Goal: Task Accomplishment & Management: Manage account settings

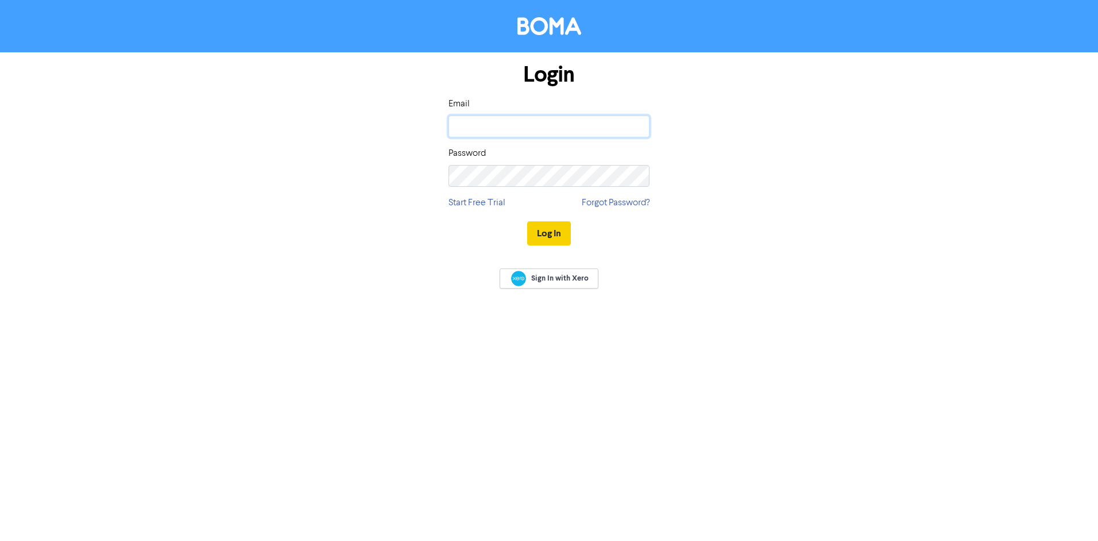
type input "[EMAIL_ADDRESS][DOMAIN_NAME]"
click at [551, 230] on button "Log In" at bounding box center [549, 233] width 44 height 24
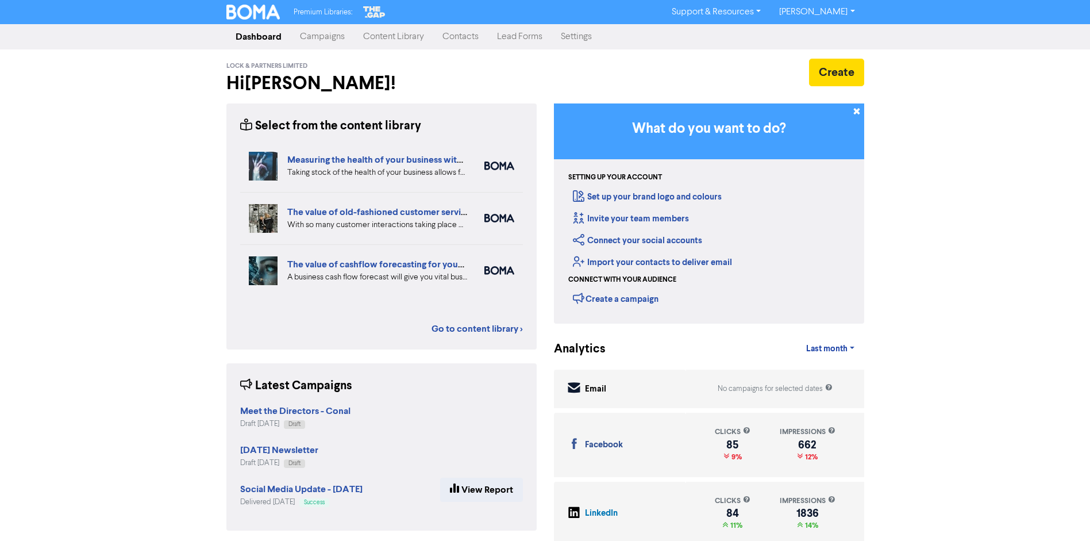
click at [322, 36] on link "Campaigns" at bounding box center [322, 36] width 63 height 23
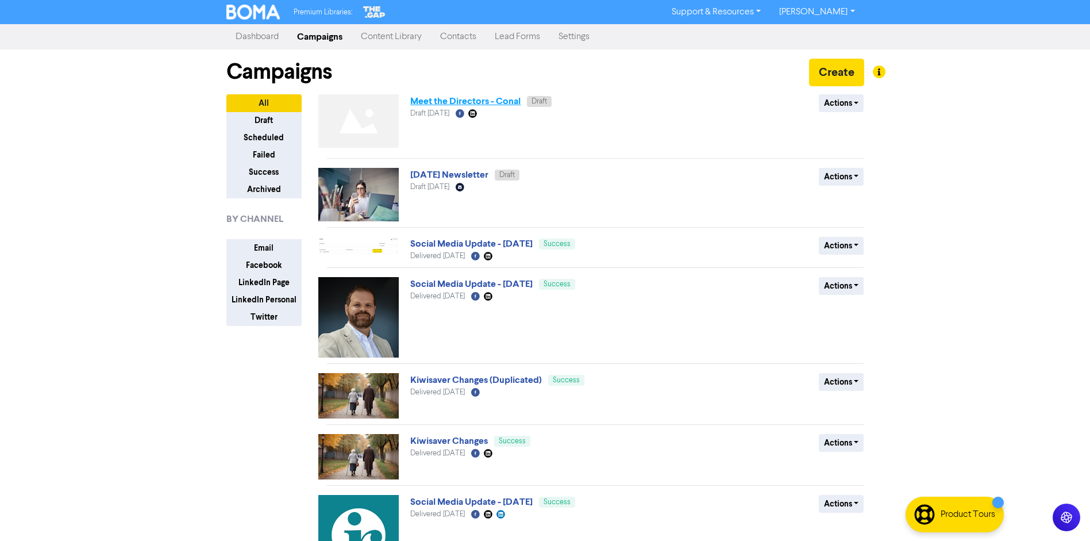
click at [459, 97] on link "Meet the Directors - Conal" at bounding box center [465, 100] width 110 height 11
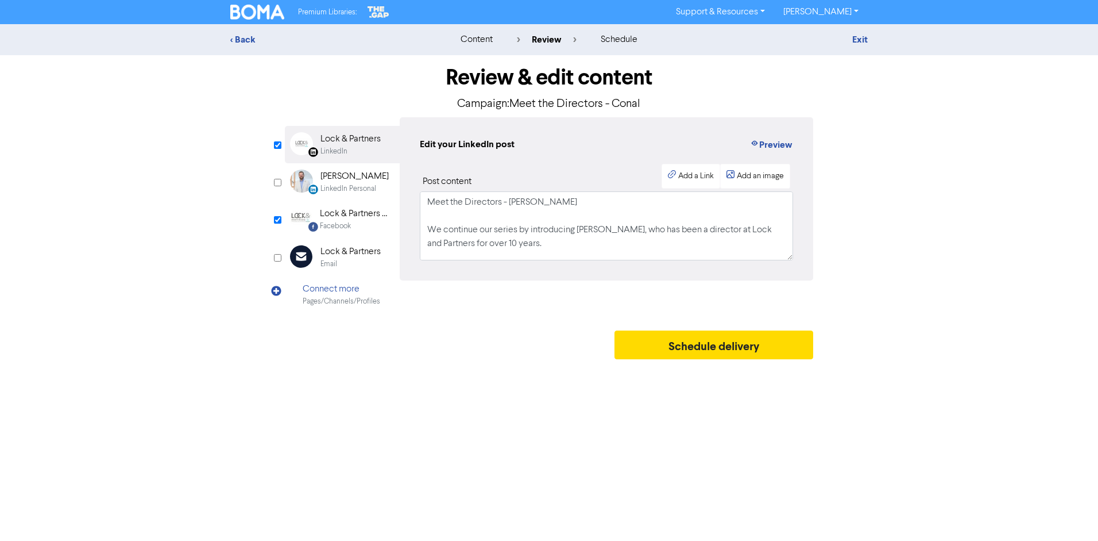
click at [168, 115] on div "< Back content review schedule Exit Review & edit content Campaign: Meet the Di…" at bounding box center [549, 194] width 1098 height 341
